Goal: Task Accomplishment & Management: Manage account settings

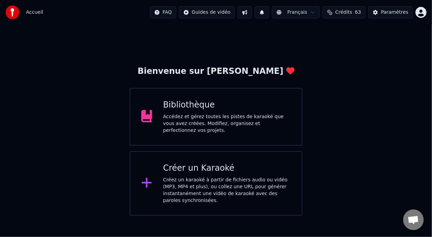
click at [244, 119] on div "Accédez et gérez toutes les pistes de karaoké que vous avez créées. Modifiez, o…" at bounding box center [227, 123] width 128 height 21
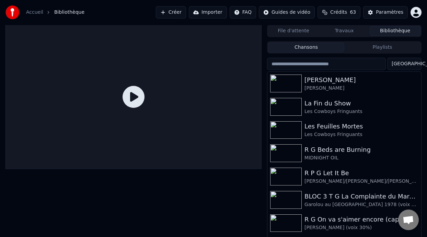
click at [385, 43] on button "Playlists" at bounding box center [382, 48] width 76 height 10
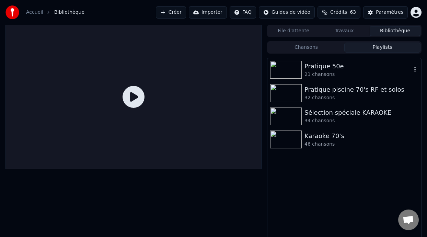
click at [337, 70] on div "Pratique 50e" at bounding box center [357, 66] width 107 height 10
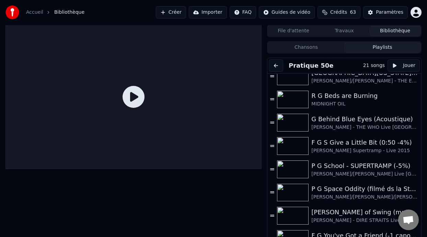
scroll to position [216, 0]
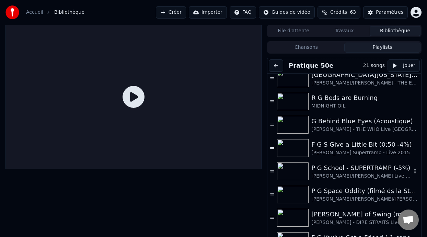
click at [345, 171] on div "P G School - SUPERTRAMP (-5%)" at bounding box center [361, 168] width 100 height 10
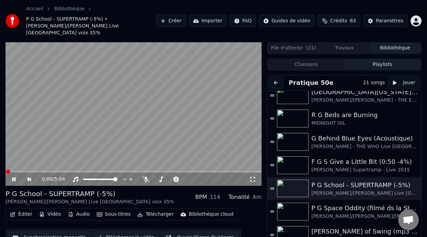
click at [15, 177] on icon at bounding box center [13, 179] width 3 height 4
click at [146, 176] on icon at bounding box center [145, 178] width 7 height 5
click at [13, 176] on icon at bounding box center [18, 178] width 15 height 5
click at [14, 176] on icon at bounding box center [18, 178] width 15 height 5
click at [197, 178] on span at bounding box center [192, 178] width 17 height 1
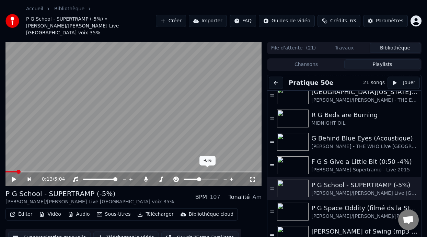
click at [199, 177] on span at bounding box center [199, 179] width 4 height 4
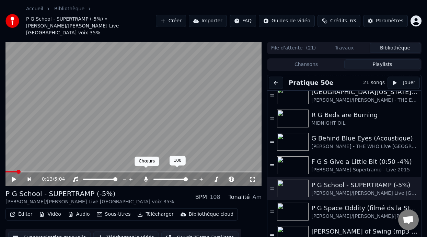
click at [146, 176] on icon at bounding box center [146, 178] width 4 height 5
click at [146, 176] on icon at bounding box center [145, 178] width 7 height 5
click at [165, 178] on span at bounding box center [170, 178] width 34 height 1
click at [8, 171] on span at bounding box center [10, 171] width 11 height 1
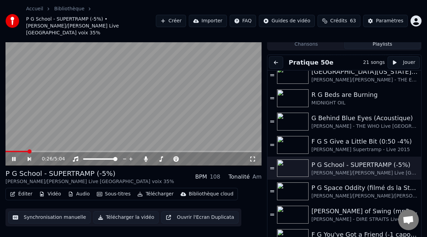
click at [14, 156] on icon at bounding box center [18, 158] width 15 height 5
click at [163, 157] on span at bounding box center [164, 159] width 4 height 4
click at [12, 157] on icon at bounding box center [14, 159] width 4 height 5
click at [7, 151] on span at bounding box center [6, 151] width 2 height 1
click at [4, 144] on div "0:03 / 5:04 P G School - SUPERTRAMP (-5%) Guillaume/Bernard - ROGER HODGSON Liv…" at bounding box center [213, 133] width 427 height 222
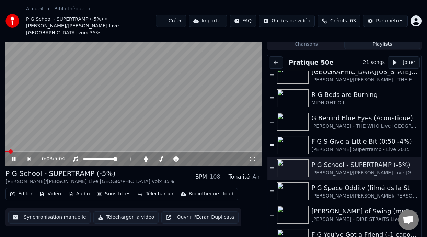
click at [6, 151] on span at bounding box center [6, 151] width 3 height 1
click at [8, 143] on video at bounding box center [133, 94] width 256 height 144
click at [146, 156] on icon at bounding box center [146, 158] width 4 height 5
click at [146, 156] on icon at bounding box center [145, 158] width 7 height 5
click at [168, 158] on span at bounding box center [170, 158] width 34 height 1
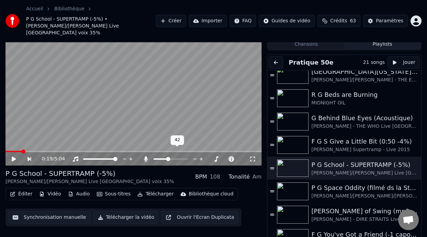
click at [167, 157] on span at bounding box center [168, 159] width 4 height 4
click at [165, 157] on span at bounding box center [166, 159] width 4 height 4
click at [7, 143] on video at bounding box center [133, 94] width 256 height 144
click at [195, 158] on span at bounding box center [191, 158] width 15 height 1
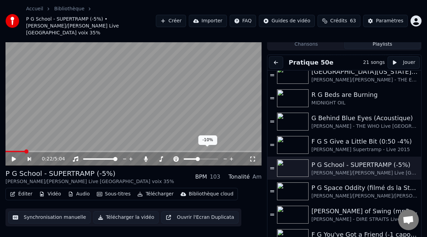
click at [197, 157] on span at bounding box center [198, 159] width 4 height 4
click at [8, 151] on span at bounding box center [6, 151] width 3 height 1
click at [7, 151] on span at bounding box center [14, 151] width 18 height 1
click at [13, 156] on icon at bounding box center [18, 158] width 15 height 5
click at [23, 189] on button "Éditer" at bounding box center [21, 194] width 28 height 10
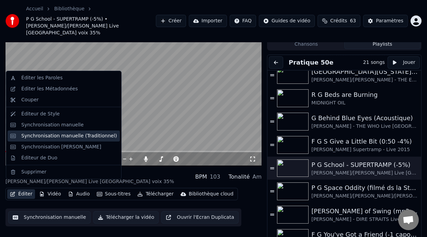
click at [69, 135] on div "Synchronisation manuelle (Traditionnel)" at bounding box center [69, 135] width 96 height 7
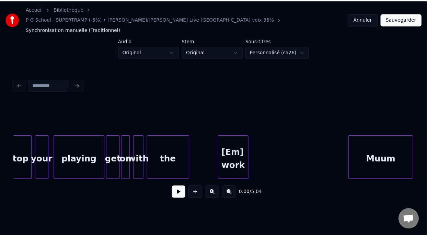
scroll to position [0, 1880]
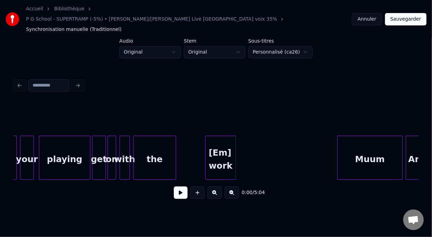
click at [161, 146] on div "the" at bounding box center [155, 159] width 42 height 47
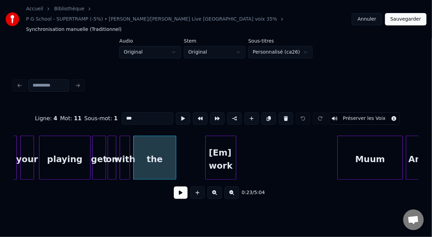
click at [122, 112] on input "***" at bounding box center [147, 118] width 51 height 12
type input "*"
type input "****"
click at [417, 15] on button "Sauvegarder" at bounding box center [406, 19] width 42 height 12
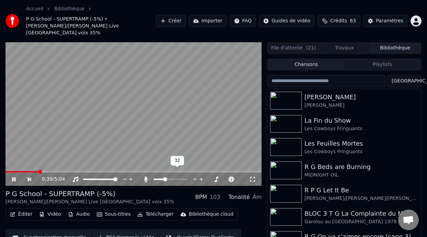
click at [164, 177] on span at bounding box center [165, 179] width 4 height 4
click at [8, 171] on span at bounding box center [6, 171] width 2 height 1
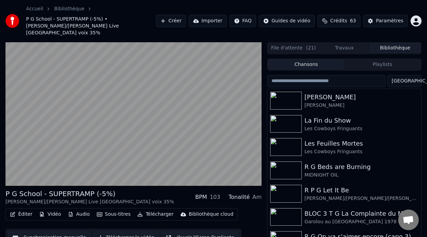
scroll to position [22, 0]
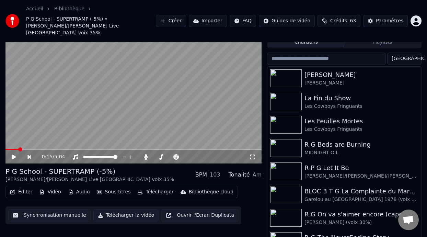
click at [7, 149] on span at bounding box center [11, 149] width 13 height 1
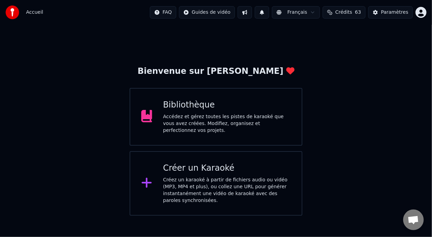
click at [200, 118] on div "Accédez et gérez toutes les pistes de karaoké que vous avez créées. Modifiez, o…" at bounding box center [227, 123] width 128 height 21
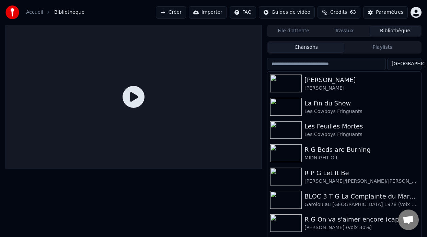
click at [381, 49] on button "Playlists" at bounding box center [382, 48] width 76 height 10
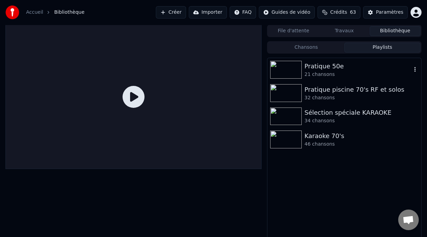
click at [335, 71] on div "21 chansons" at bounding box center [357, 74] width 107 height 7
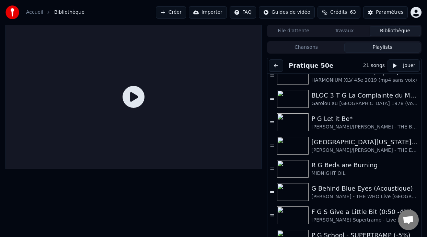
scroll to position [231, 0]
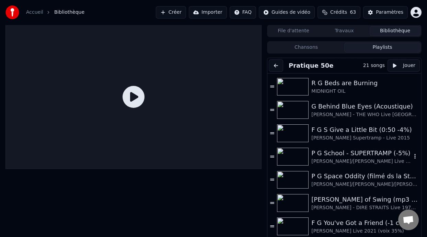
click at [364, 152] on div "P G School - SUPERTRAMP (-5%)" at bounding box center [361, 153] width 100 height 10
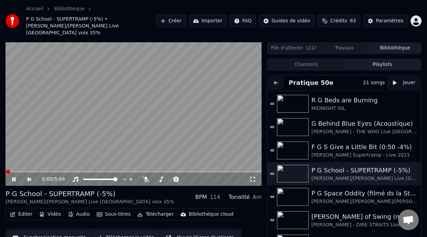
click at [15, 177] on icon at bounding box center [13, 179] width 3 height 4
click at [144, 176] on icon at bounding box center [145, 178] width 7 height 5
click at [165, 178] on span at bounding box center [170, 178] width 34 height 1
click at [167, 177] on span at bounding box center [167, 179] width 4 height 4
click at [197, 178] on span at bounding box center [192, 178] width 17 height 1
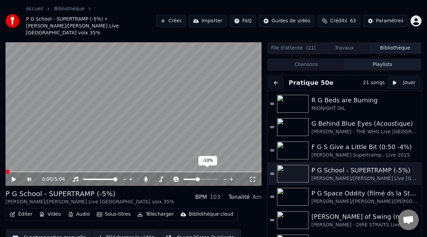
click at [197, 177] on span at bounding box center [198, 179] width 4 height 4
click at [14, 177] on icon at bounding box center [14, 179] width 4 height 5
click at [8, 163] on video at bounding box center [133, 114] width 256 height 144
click at [10, 171] on span at bounding box center [33, 171] width 56 height 1
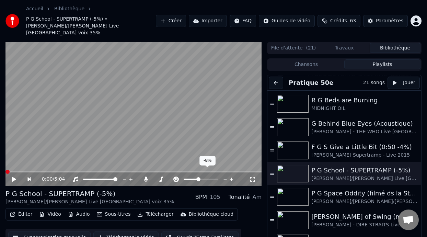
click at [198, 177] on span at bounding box center [198, 179] width 4 height 4
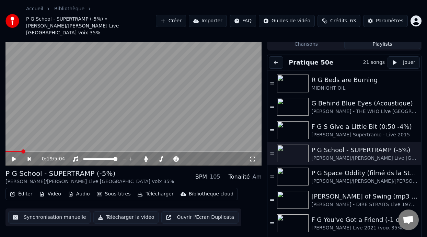
click at [13, 157] on icon at bounding box center [14, 159] width 4 height 5
click at [18, 156] on icon at bounding box center [18, 158] width 15 height 5
click at [8, 143] on video at bounding box center [133, 94] width 256 height 144
click at [10, 151] on span at bounding box center [13, 151] width 17 height 1
click at [8, 151] on span at bounding box center [24, 151] width 38 height 1
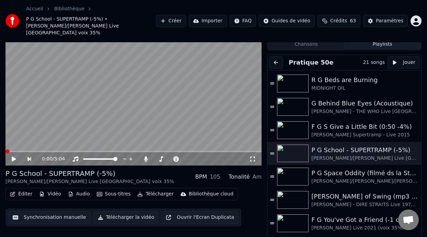
click at [14, 157] on icon at bounding box center [14, 159] width 4 height 5
click at [145, 156] on icon at bounding box center [146, 158] width 4 height 5
click at [146, 156] on icon at bounding box center [145, 158] width 7 height 5
click at [7, 151] on span at bounding box center [18, 151] width 26 height 1
click at [13, 157] on icon at bounding box center [14, 159] width 4 height 5
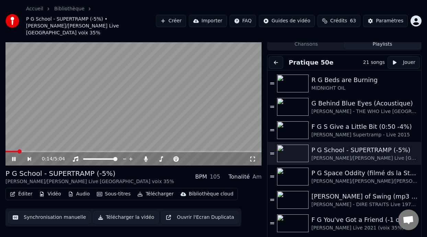
click at [13, 156] on icon at bounding box center [18, 158] width 15 height 5
click at [13, 157] on icon at bounding box center [14, 159] width 4 height 5
click at [13, 156] on icon at bounding box center [18, 158] width 15 height 5
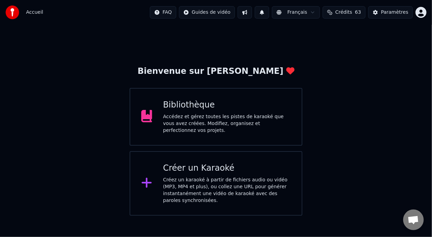
click at [232, 106] on div "Bibliothèque" at bounding box center [227, 105] width 128 height 11
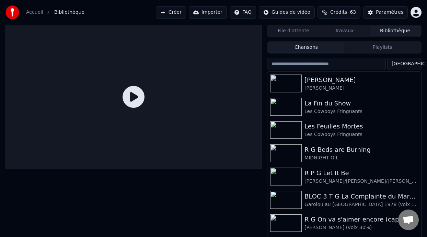
click at [383, 47] on button "Playlists" at bounding box center [382, 48] width 76 height 10
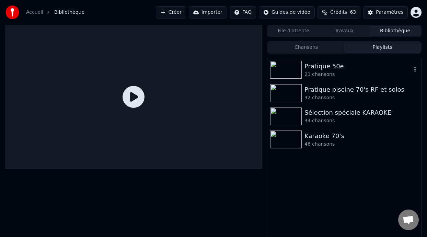
click at [339, 67] on div "Pratique 50e" at bounding box center [357, 66] width 107 height 10
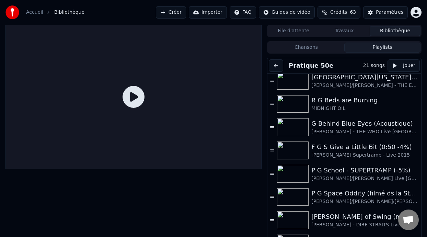
scroll to position [212, 0]
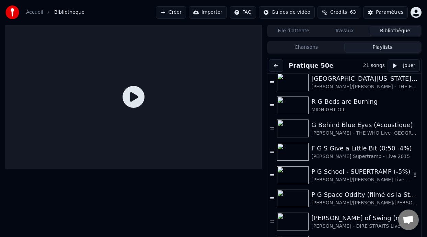
click at [342, 176] on div "[PERSON_NAME]/[PERSON_NAME] Live [GEOGRAPHIC_DATA] voix 35%" at bounding box center [361, 179] width 100 height 7
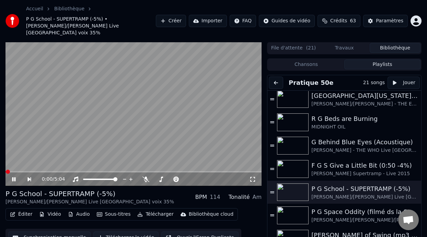
click at [13, 177] on icon at bounding box center [13, 179] width 3 height 4
click at [146, 176] on icon at bounding box center [145, 178] width 7 height 5
click at [198, 178] on span at bounding box center [192, 178] width 17 height 1
click at [199, 177] on span at bounding box center [199, 179] width 4 height 4
click at [14, 177] on icon at bounding box center [14, 179] width 4 height 5
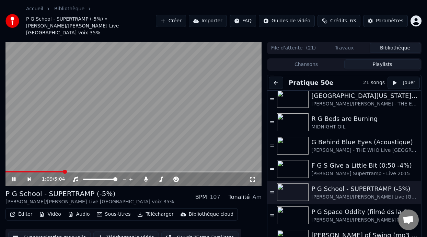
click at [14, 176] on icon at bounding box center [18, 178] width 15 height 5
click at [199, 177] on span at bounding box center [199, 179] width 4 height 4
click at [10, 171] on span at bounding box center [34, 171] width 58 height 1
click at [15, 176] on icon at bounding box center [18, 178] width 15 height 5
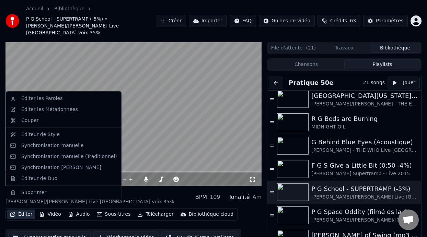
click at [27, 209] on button "Éditer" at bounding box center [21, 214] width 28 height 10
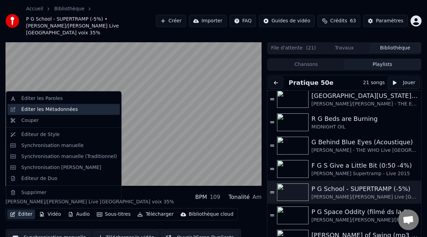
click at [72, 107] on div "Éditer les Métadonnées" at bounding box center [69, 109] width 96 height 7
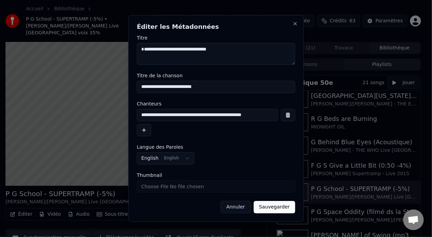
click at [205, 87] on input "**********" at bounding box center [216, 87] width 159 height 12
type input "**********"
click at [279, 209] on button "Sauvegarder" at bounding box center [275, 207] width 42 height 12
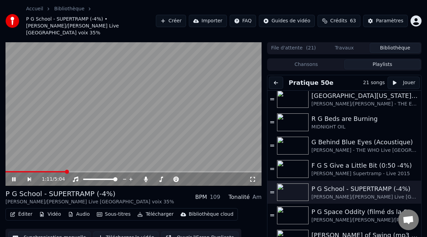
click at [14, 176] on icon at bounding box center [18, 178] width 15 height 5
